Goal: Information Seeking & Learning: Learn about a topic

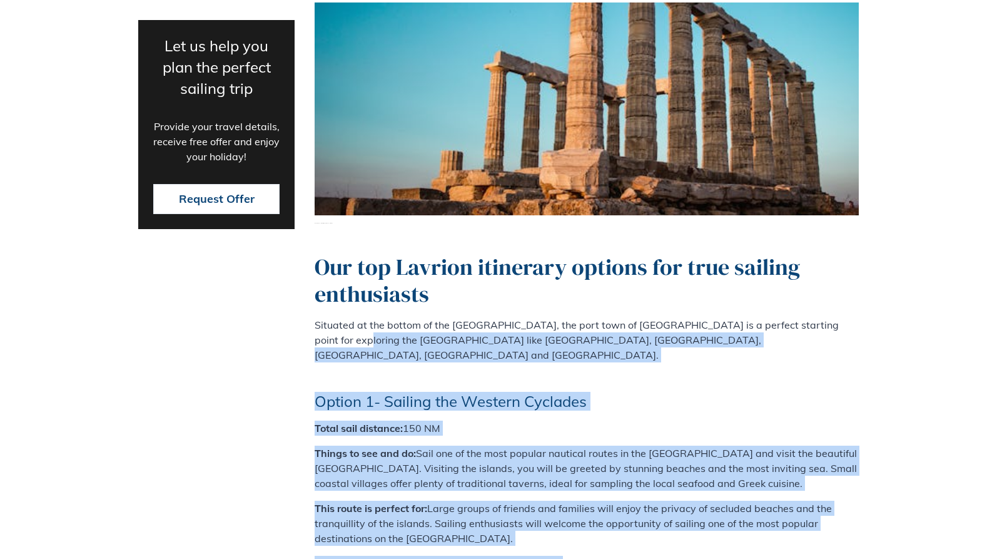
scroll to position [3323, 0]
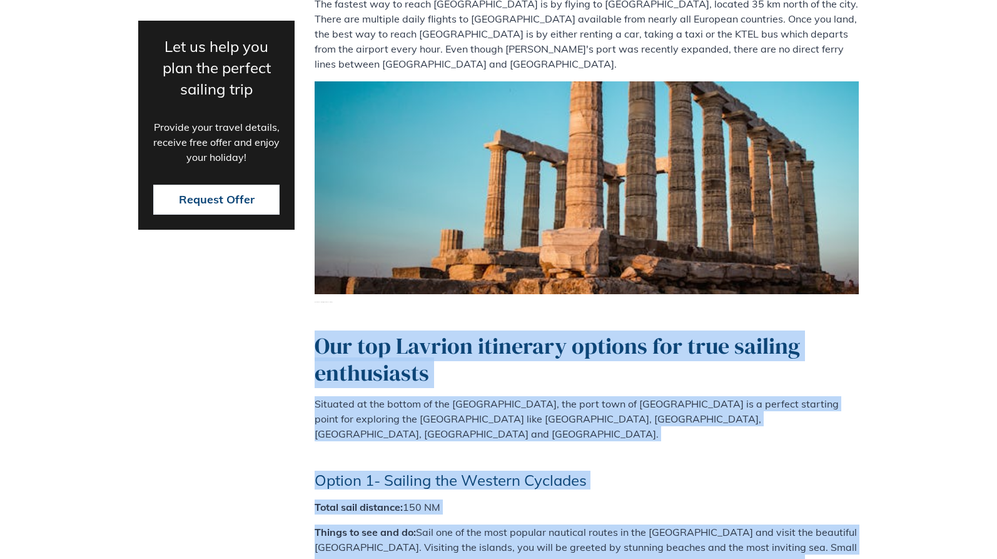
drag, startPoint x: 581, startPoint y: 495, endPoint x: 323, endPoint y: 163, distance: 420.5
copy div "Lor ips Dolorsi ametconse adipisc eli sedd eiusmod temporincid Utlabore et dol …"
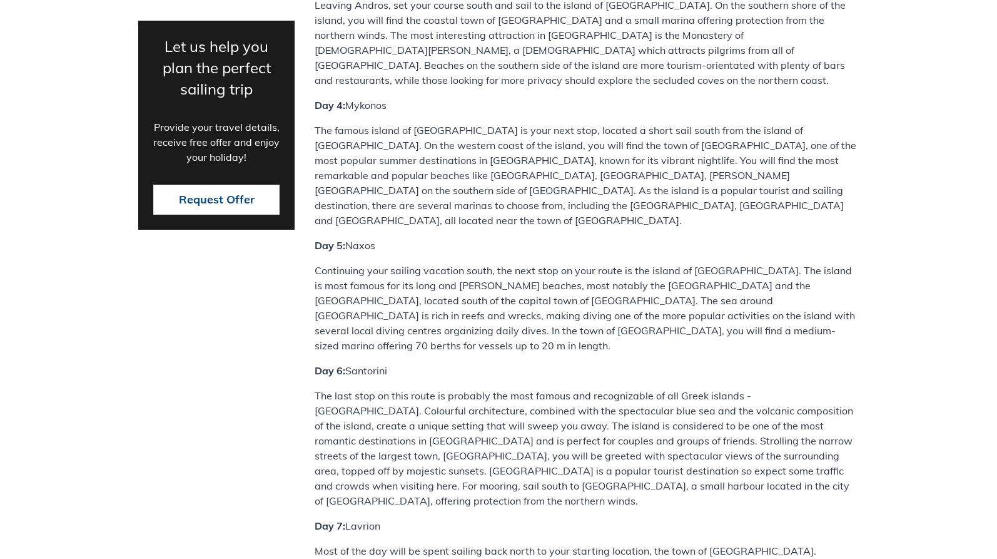
scroll to position [4982, 0]
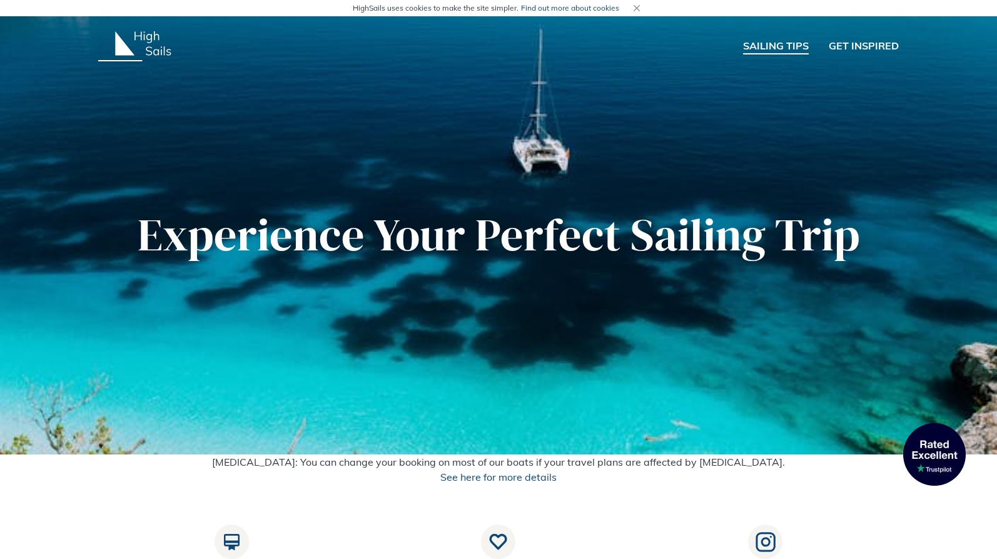
click at [781, 45] on link "SAILING TIPS" at bounding box center [776, 46] width 66 height 16
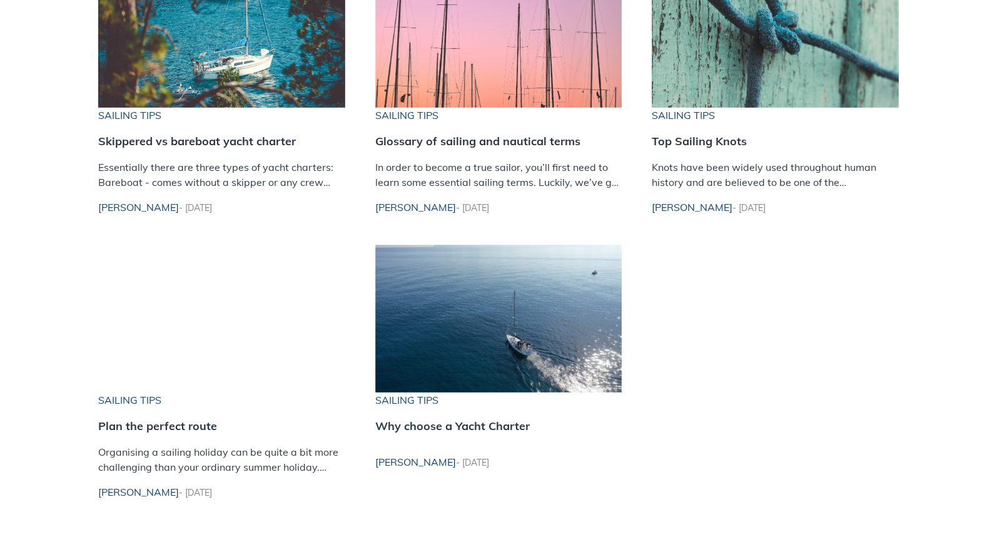
scroll to position [1595, 0]
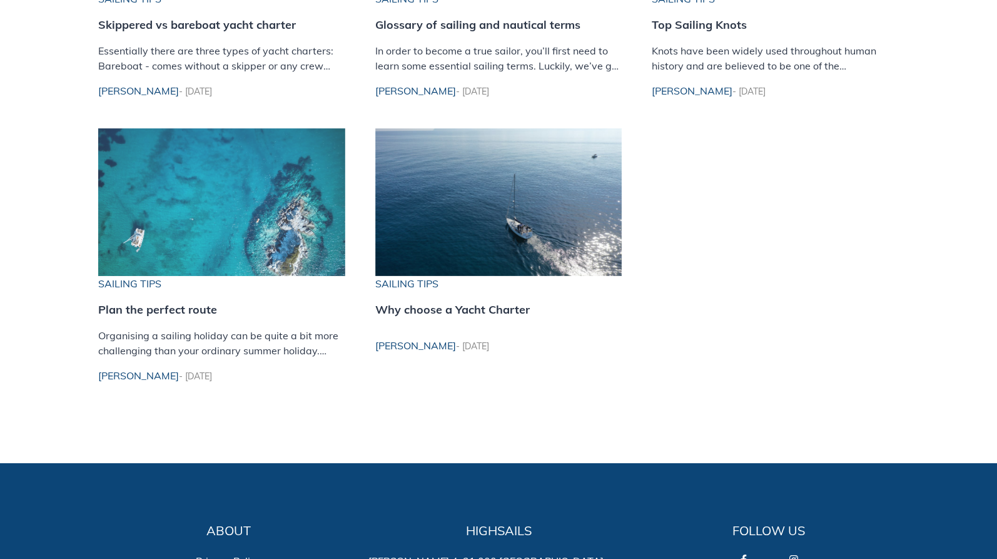
click at [258, 240] on img at bounding box center [221, 202] width 247 height 148
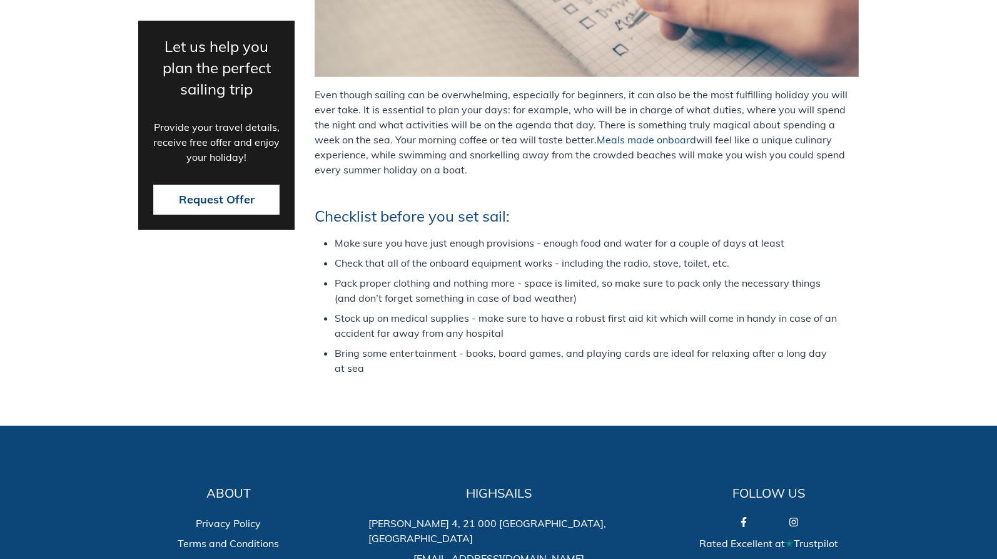
scroll to position [4794, 0]
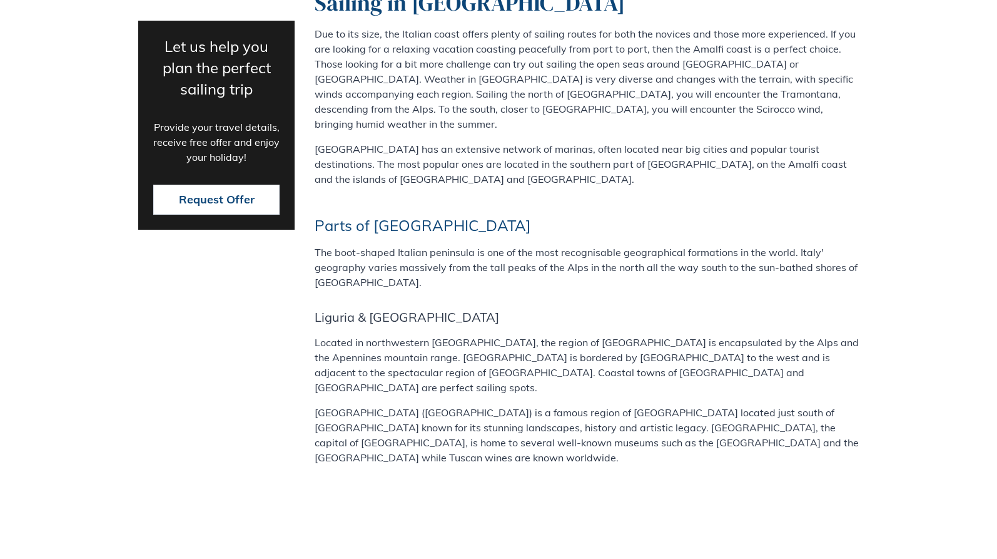
scroll to position [4914, 0]
